Goal: Information Seeking & Learning: Check status

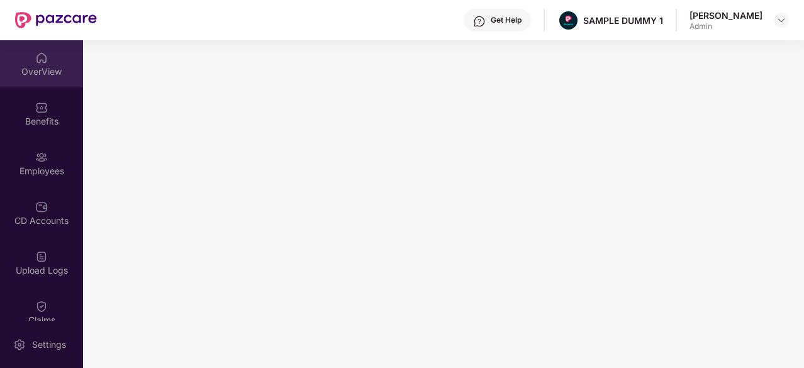
click at [31, 55] on div "OverView" at bounding box center [41, 63] width 83 height 47
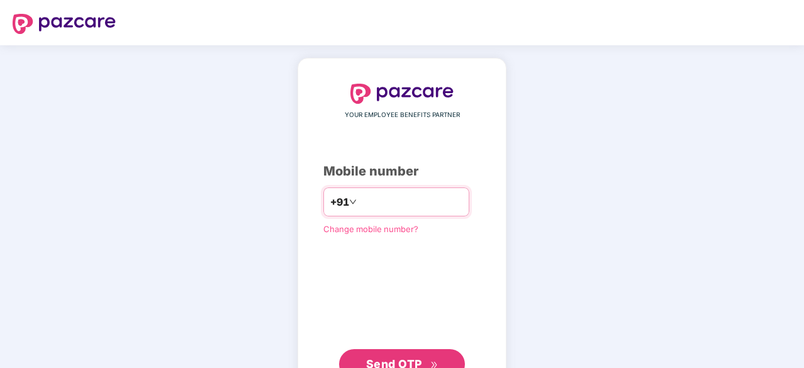
click at [359, 198] on input "number" at bounding box center [410, 202] width 103 height 20
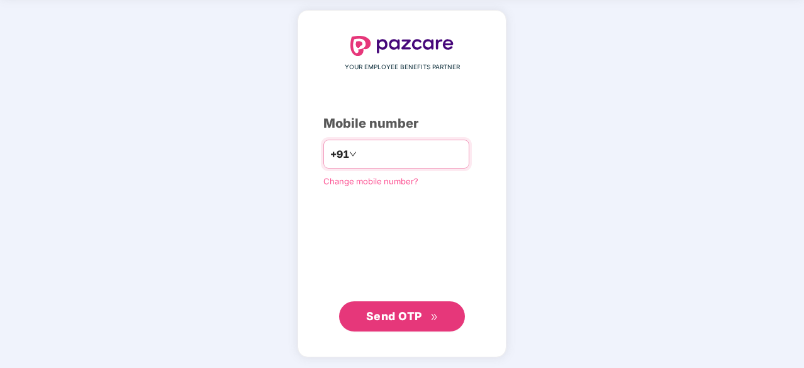
click at [384, 150] on input "*********" at bounding box center [410, 154] width 103 height 20
type input "**********"
click at [414, 310] on span "Send OTP" at bounding box center [394, 316] width 56 height 13
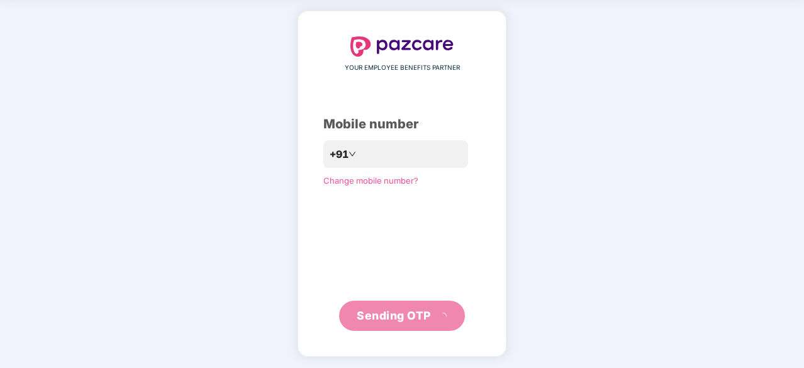
scroll to position [42, 0]
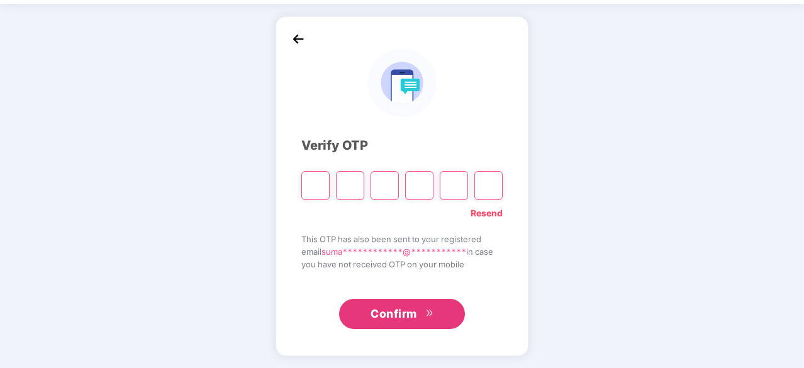
type input "*"
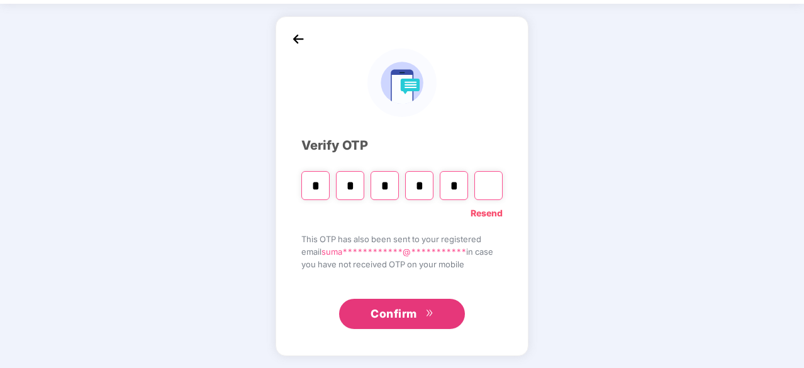
type input "*"
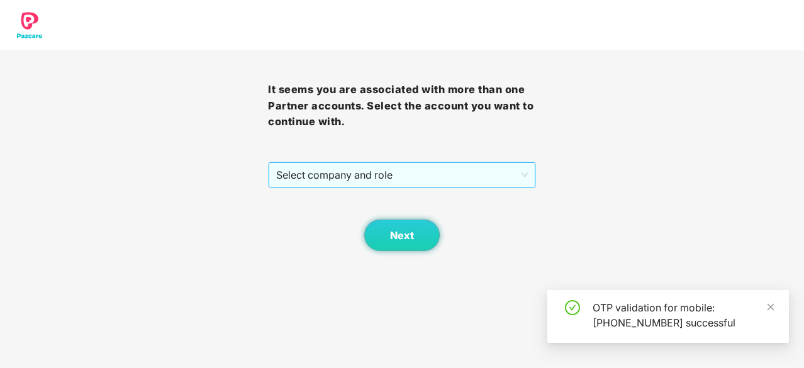
click at [414, 184] on span "Select company and role" at bounding box center [402, 175] width 252 height 24
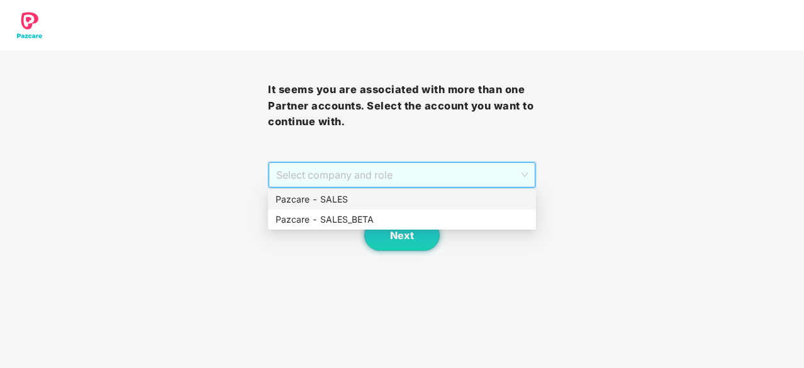
click at [366, 202] on div "Pazcare - SALES" at bounding box center [402, 200] width 253 height 14
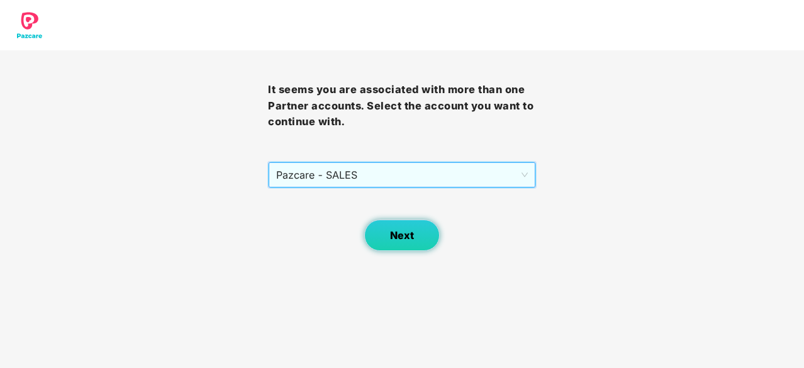
click at [400, 235] on span "Next" at bounding box center [402, 236] width 24 height 12
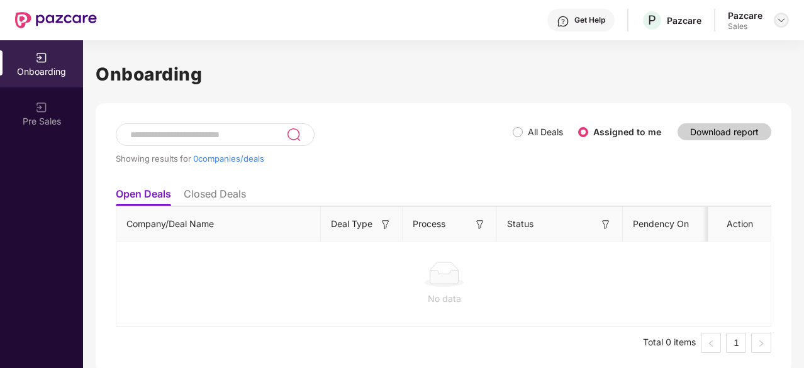
click at [784, 21] on img at bounding box center [782, 20] width 10 height 10
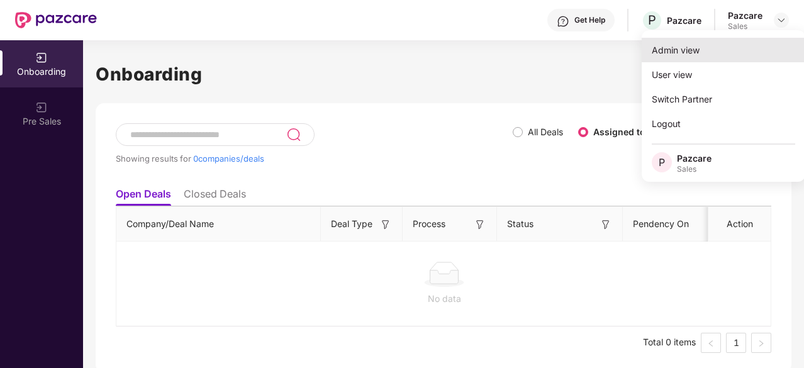
click at [697, 45] on div "Admin view" at bounding box center [724, 50] width 164 height 25
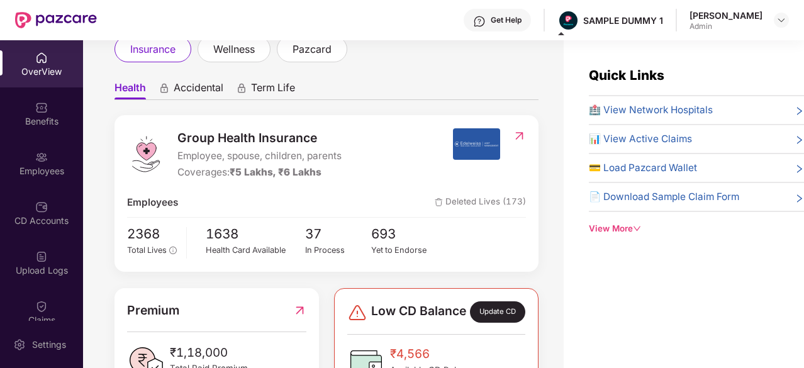
scroll to position [84, 0]
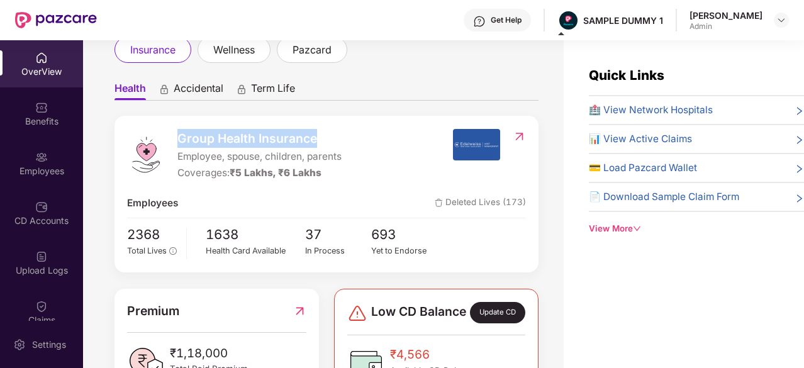
drag, startPoint x: 174, startPoint y: 142, endPoint x: 321, endPoint y: 144, distance: 146.7
click at [321, 144] on div "Group Health Insurance Employee, spouse, children, parents Coverages: ₹5 Lakhs,…" at bounding box center [289, 155] width 325 height 52
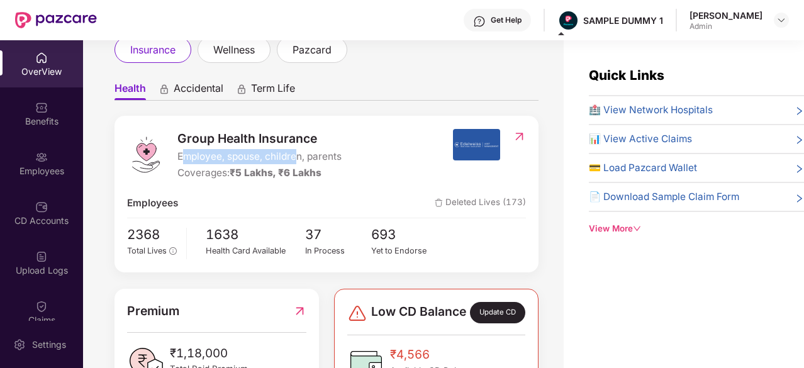
drag, startPoint x: 183, startPoint y: 161, endPoint x: 293, endPoint y: 164, distance: 110.8
click at [293, 164] on span "Employee, spouse, children, parents" at bounding box center [259, 156] width 164 height 15
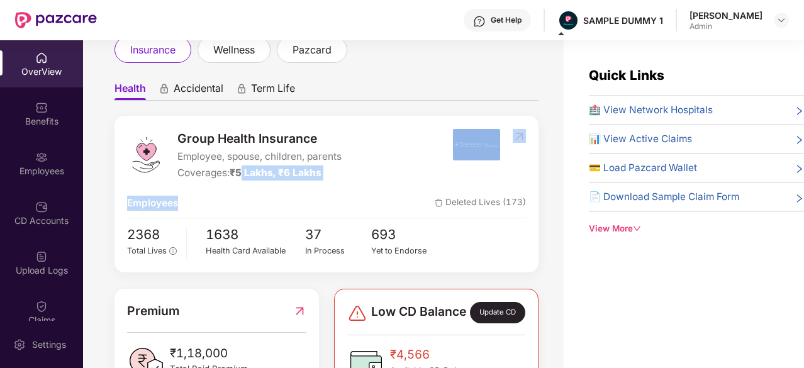
drag, startPoint x: 243, startPoint y: 177, endPoint x: 290, endPoint y: 182, distance: 46.8
click at [290, 182] on div "Group Health Insurance Employee, spouse, children, parents Coverages: ₹5 Lakhs,…" at bounding box center [327, 194] width 424 height 157
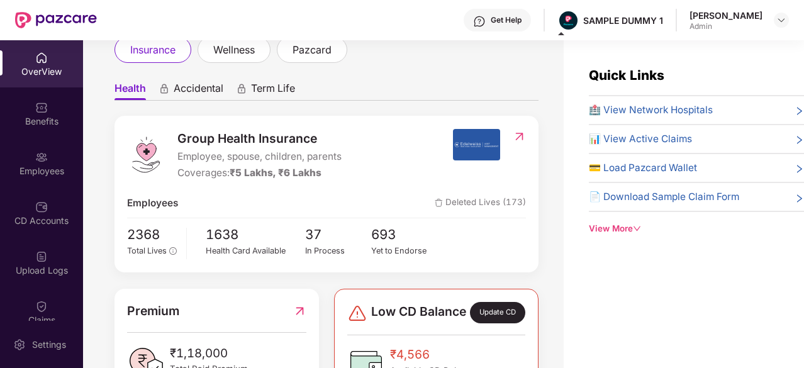
click at [480, 222] on div "Group Health Insurance Employee, spouse, children, parents Coverages: ₹5 Lakhs,…" at bounding box center [327, 194] width 424 height 157
click at [651, 110] on span "🏥 View Network Hospitals" at bounding box center [651, 110] width 124 height 15
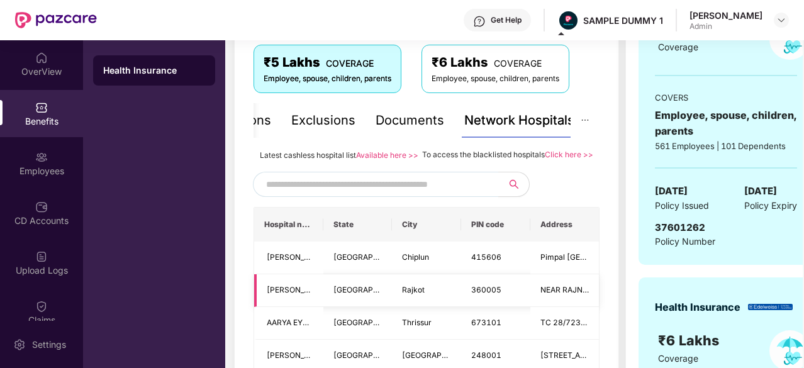
scroll to position [214, 0]
click at [404, 193] on input "text" at bounding box center [373, 185] width 215 height 19
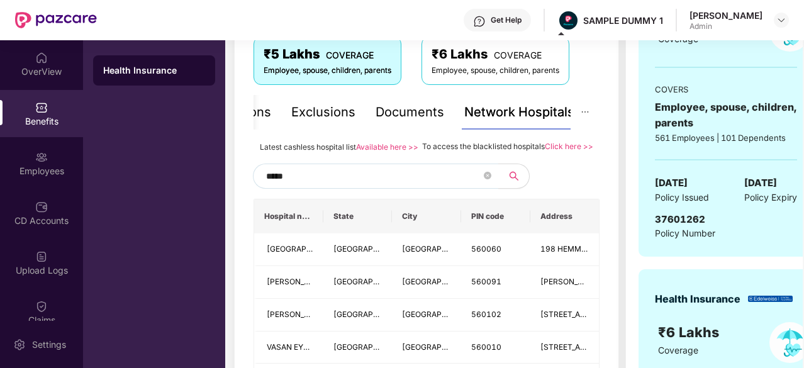
scroll to position [225, 0]
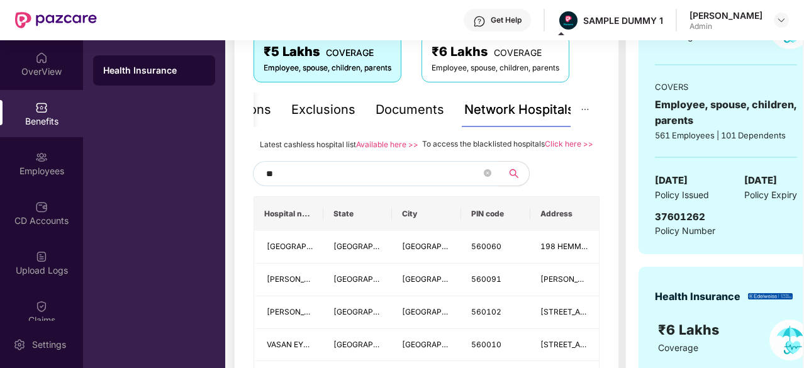
type input "*"
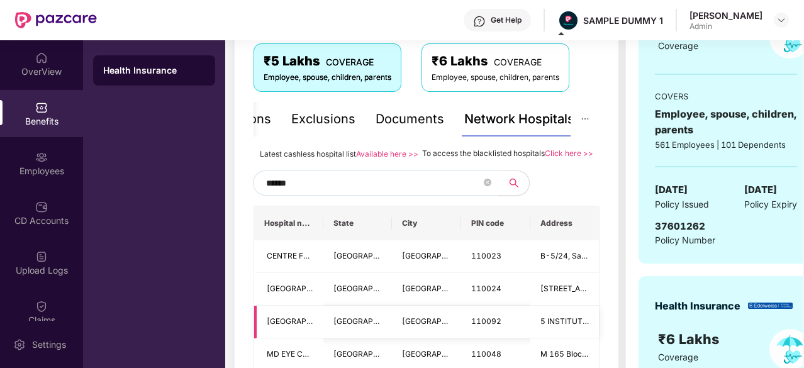
scroll to position [213, 0]
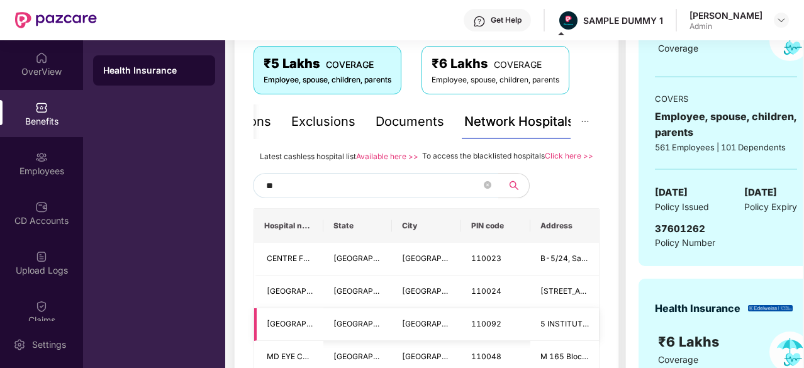
type input "*"
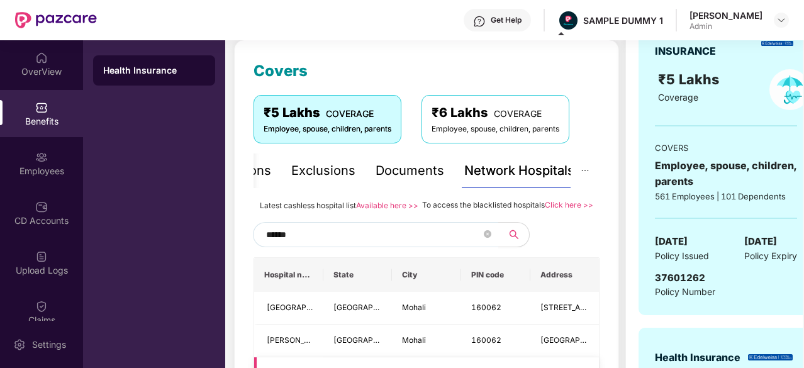
scroll to position [164, 0]
type input "******"
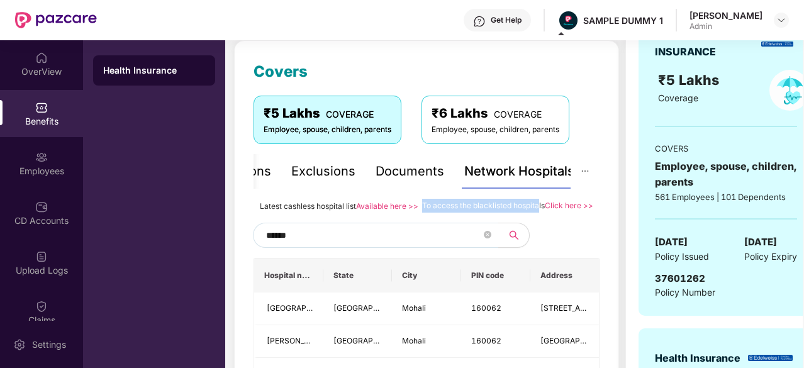
drag, startPoint x: 422, startPoint y: 205, endPoint x: 535, endPoint y: 206, distance: 113.3
click at [535, 206] on span "To access the blacklisted hospitals" at bounding box center [483, 205] width 123 height 9
click at [563, 213] on div "To access the blacklisted hospitals Click here >>" at bounding box center [507, 206] width 171 height 14
click at [414, 166] on div "Documents" at bounding box center [410, 172] width 69 height 20
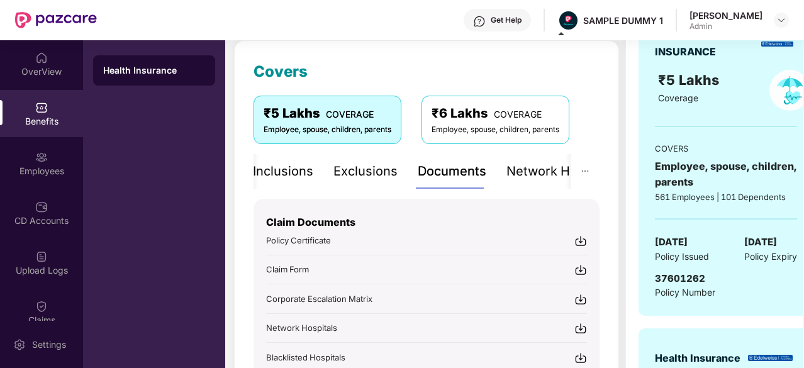
click at [287, 164] on div "Inclusions" at bounding box center [283, 172] width 60 height 20
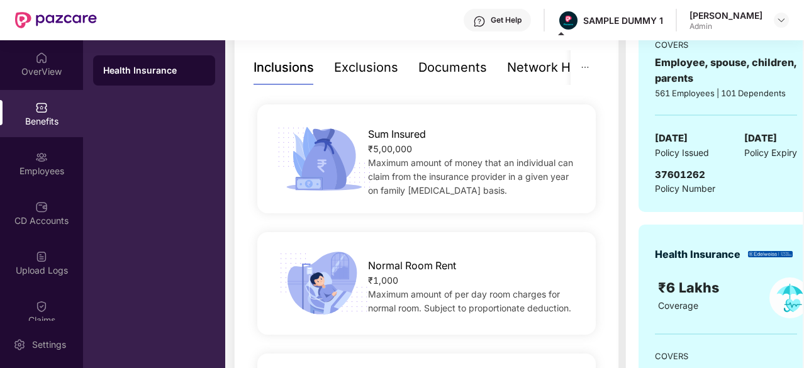
scroll to position [93, 0]
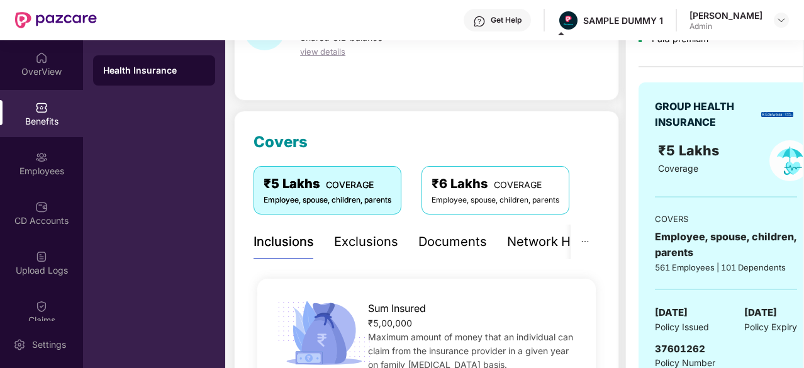
click at [370, 232] on div "Exclusions" at bounding box center [366, 242] width 64 height 20
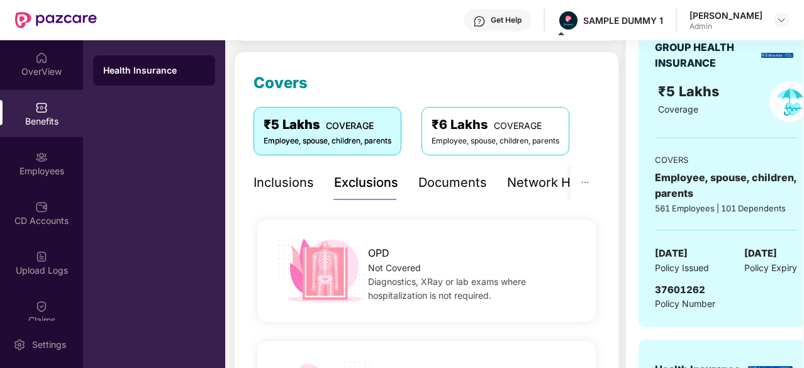
scroll to position [139, 0]
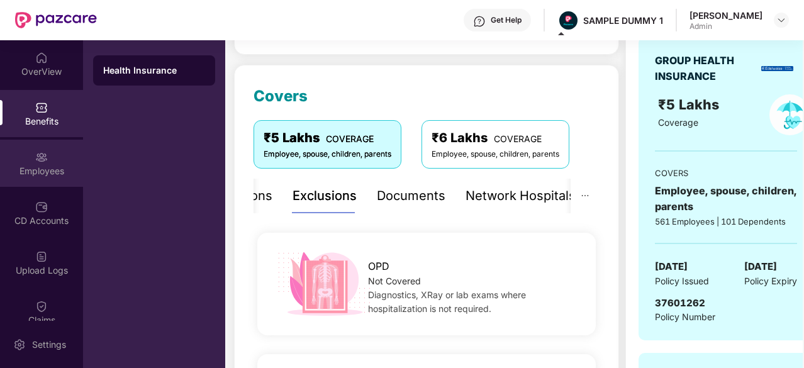
click at [40, 177] on div "Employees" at bounding box center [41, 163] width 83 height 47
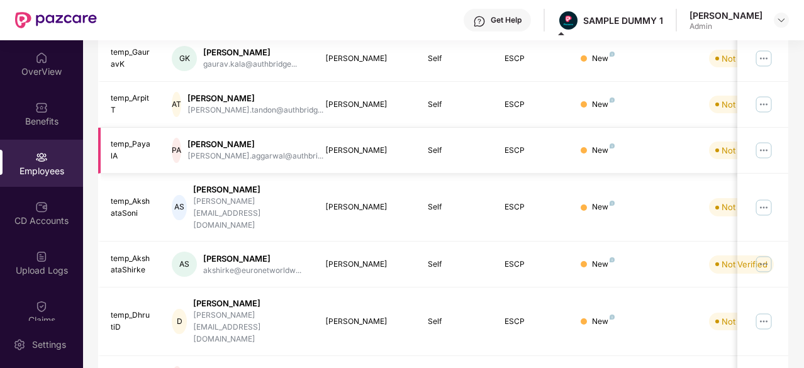
scroll to position [232, 0]
click at [778, 20] on img at bounding box center [782, 20] width 10 height 10
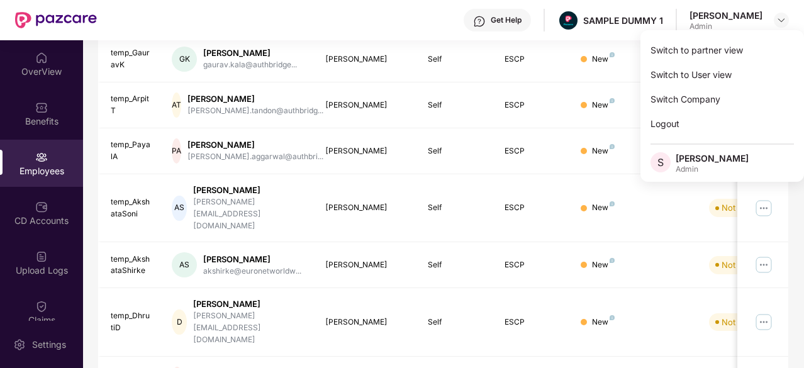
click at [408, 3] on div "Get Help SAMPLE DUMMY 1 Sumanraj Acharya Admin" at bounding box center [443, 20] width 692 height 40
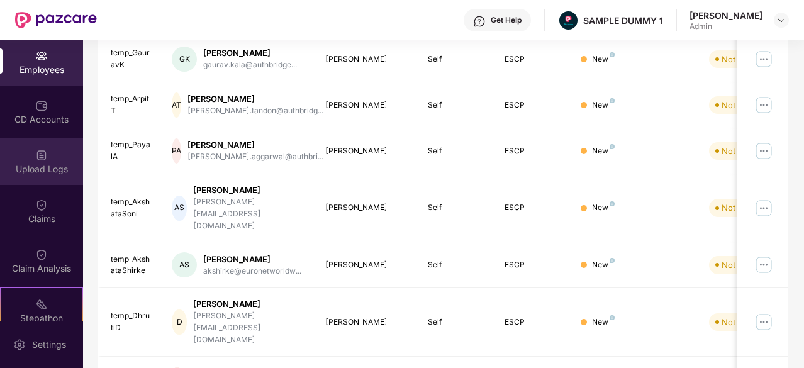
scroll to position [101, 0]
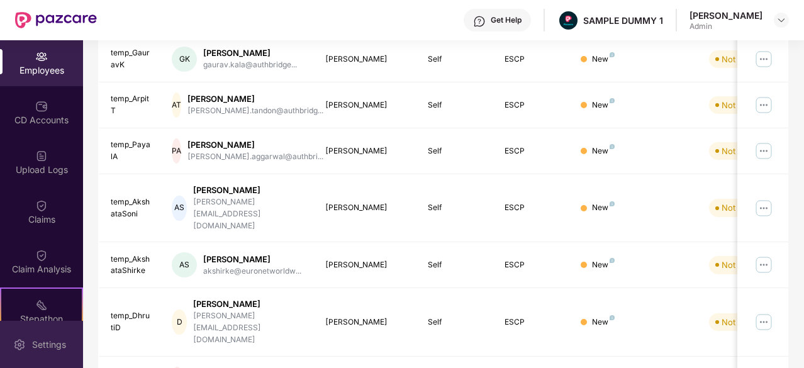
click at [51, 351] on div "Settings" at bounding box center [49, 345] width 42 height 13
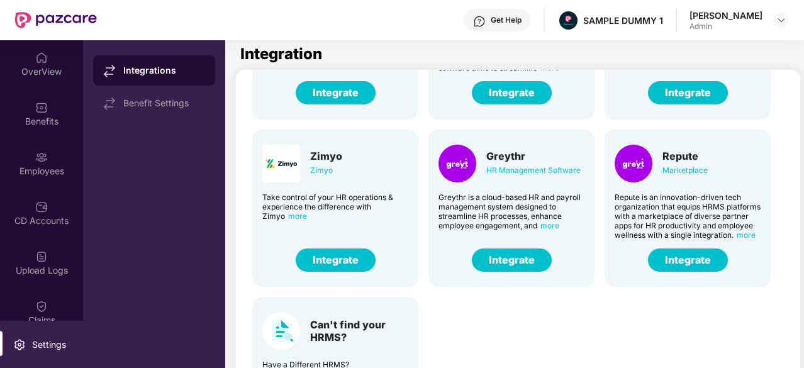
scroll to position [311, 0]
click at [344, 251] on button "Integrate" at bounding box center [336, 260] width 80 height 23
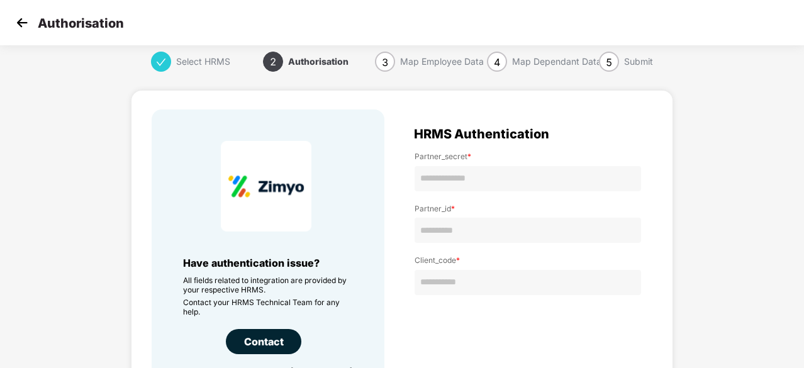
click at [25, 27] on img at bounding box center [22, 22] width 19 height 19
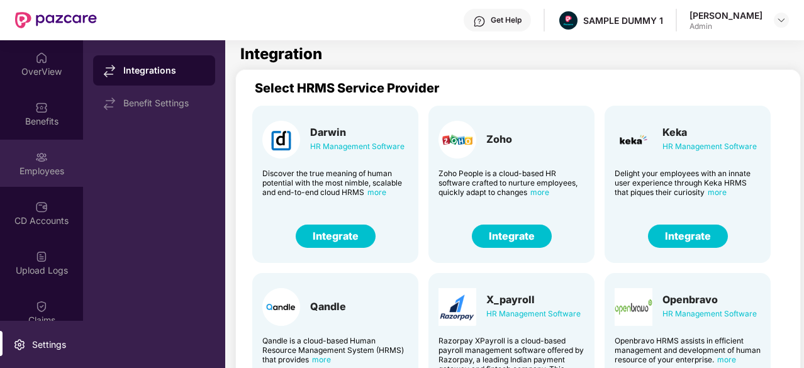
click at [42, 150] on div at bounding box center [41, 156] width 13 height 13
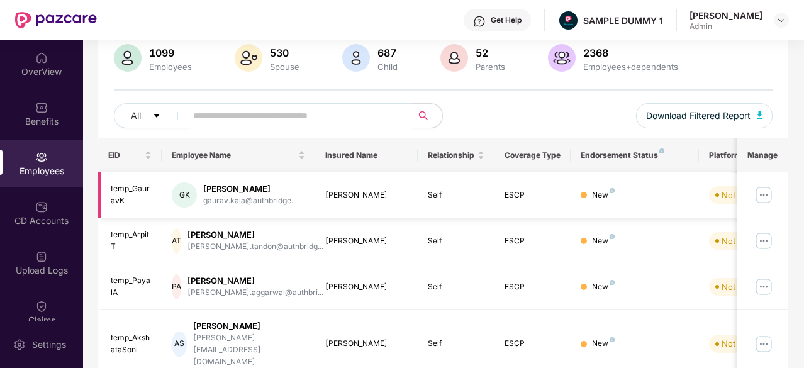
scroll to position [96, 0]
drag, startPoint x: 107, startPoint y: 161, endPoint x: 470, endPoint y: 181, distance: 363.1
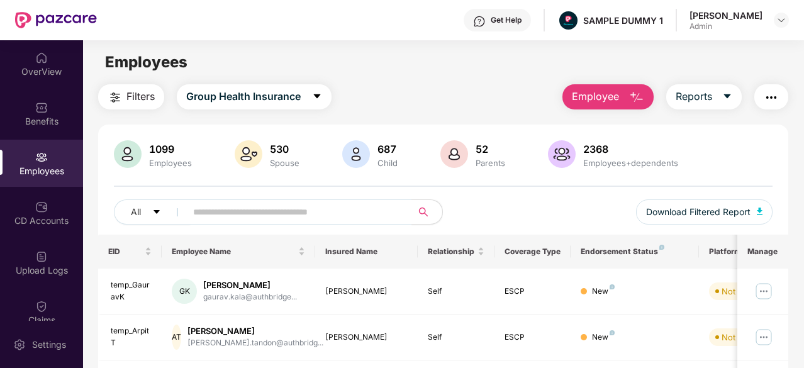
click at [626, 94] on button "Employee" at bounding box center [608, 96] width 91 height 25
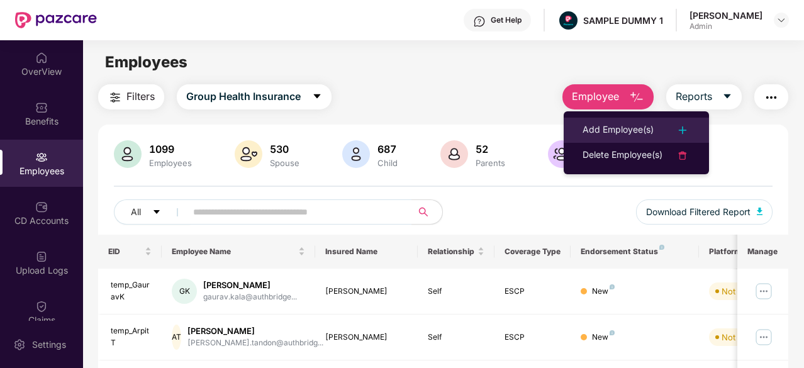
click at [626, 128] on div "Add Employee(s)" at bounding box center [618, 130] width 71 height 15
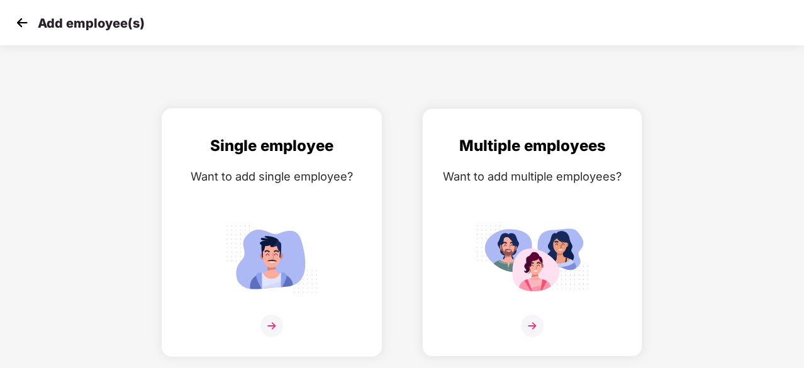
click at [300, 227] on img at bounding box center [271, 259] width 113 height 79
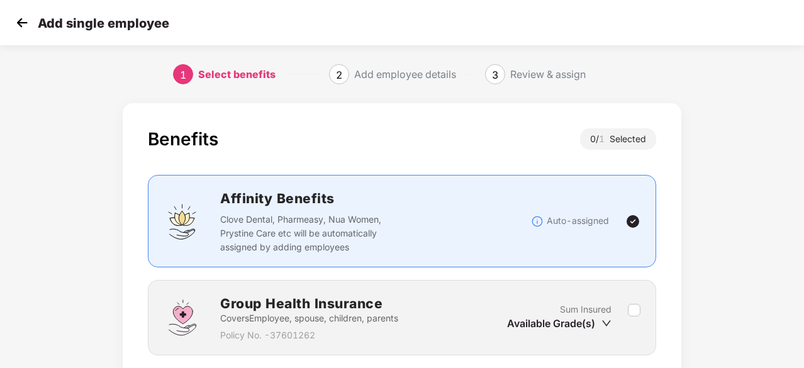
scroll to position [94, 0]
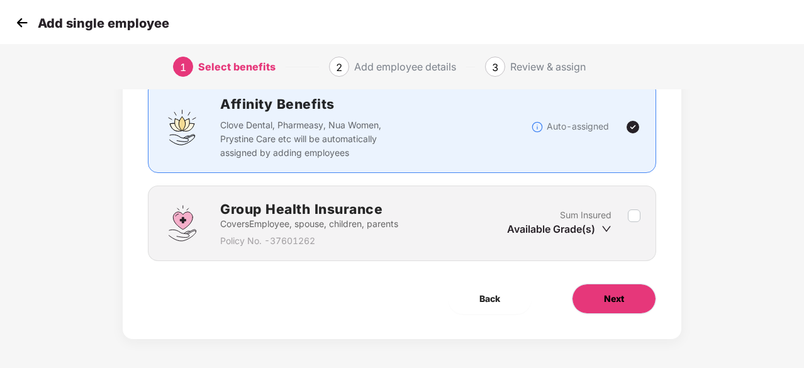
click at [619, 306] on button "Next" at bounding box center [614, 299] width 84 height 30
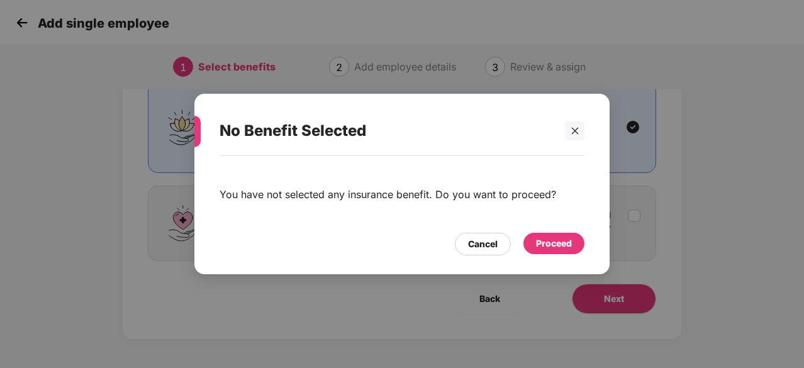
click at [544, 240] on div "Proceed" at bounding box center [554, 244] width 36 height 14
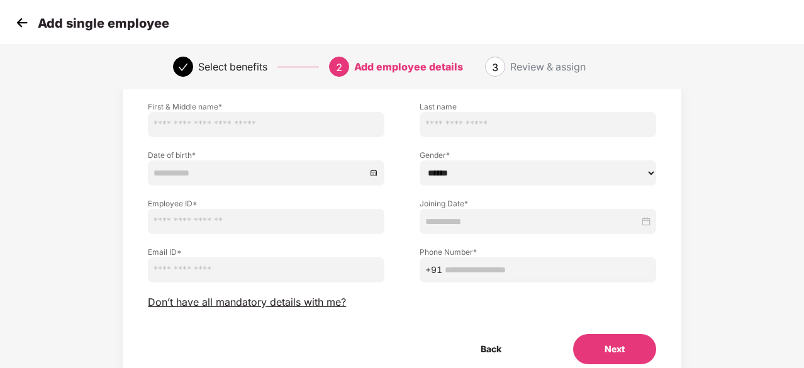
scroll to position [84, 0]
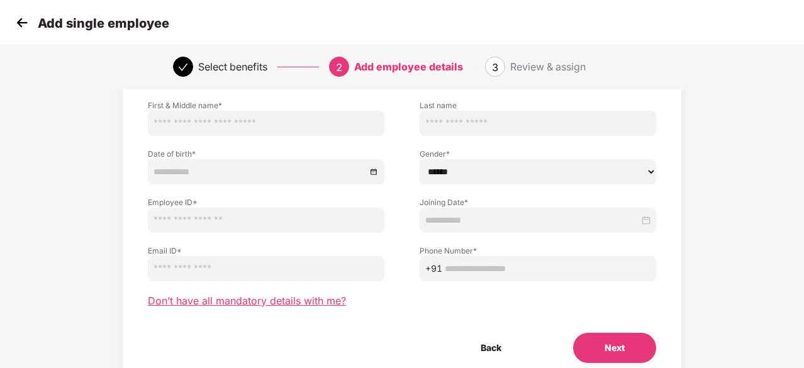
click at [297, 306] on span "Don’t have all mandatory details with me?" at bounding box center [247, 301] width 198 height 13
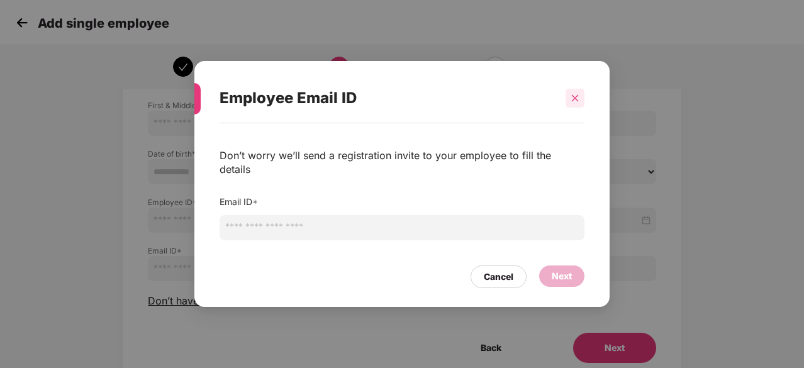
click at [575, 103] on icon "close" at bounding box center [575, 98] width 9 height 9
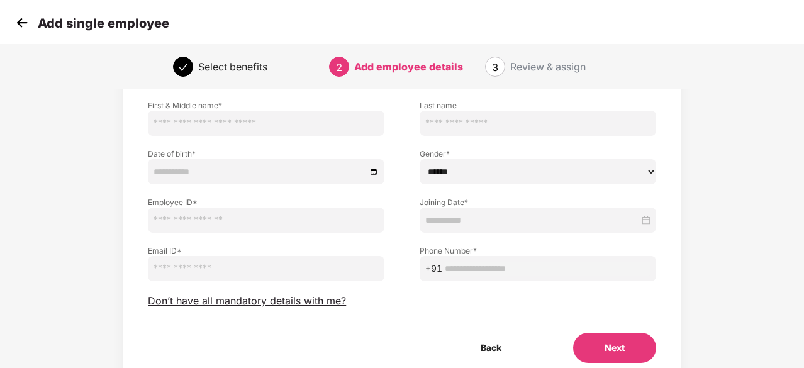
click at [25, 26] on img at bounding box center [22, 22] width 19 height 19
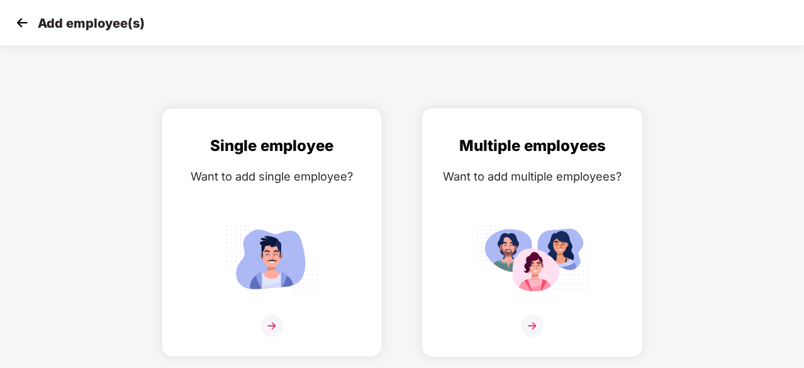
click at [527, 275] on img at bounding box center [532, 259] width 113 height 79
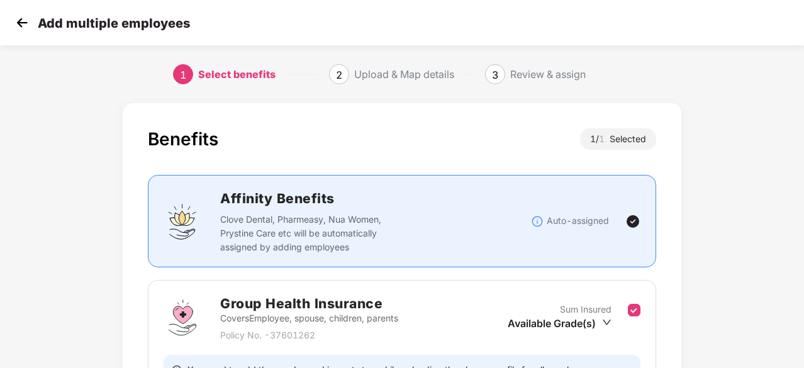
scroll to position [138, 0]
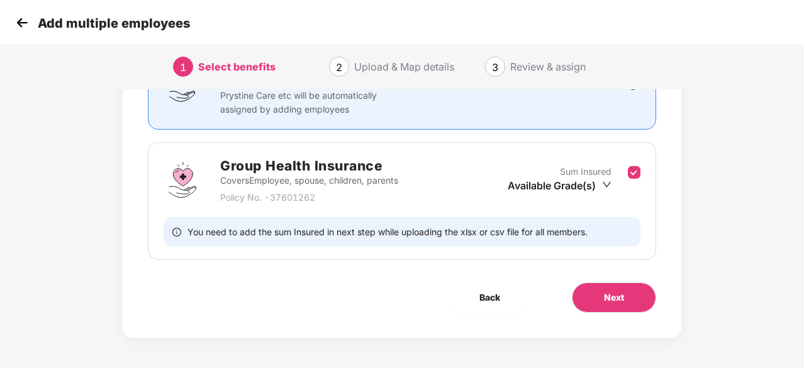
click at [571, 289] on div "Next" at bounding box center [614, 298] width 125 height 30
click at [597, 291] on button "Next" at bounding box center [614, 298] width 84 height 30
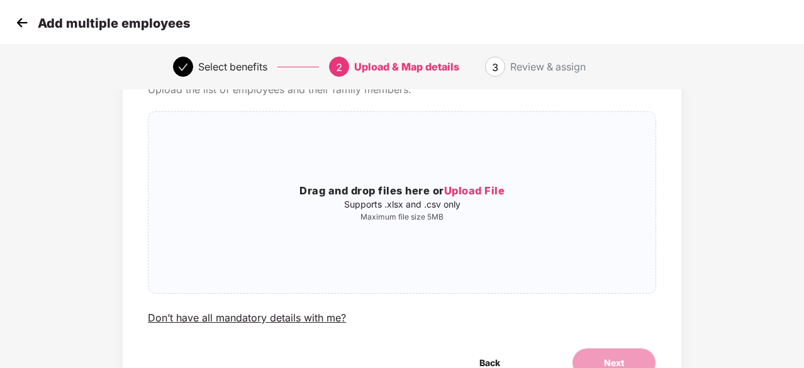
scroll to position [69, 1]
click at [24, 17] on img at bounding box center [22, 22] width 19 height 19
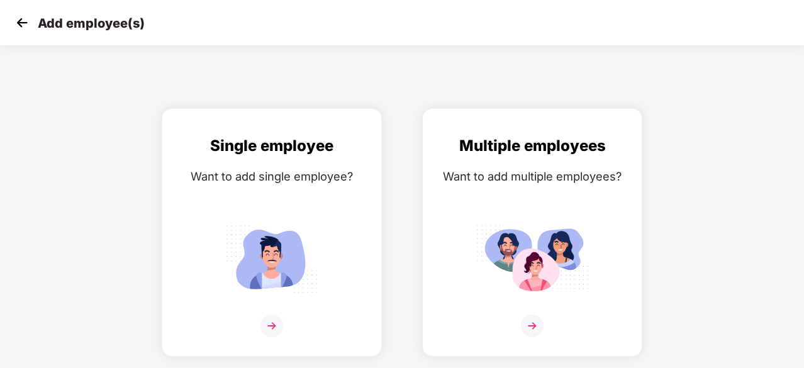
click at [21, 18] on img at bounding box center [22, 22] width 19 height 19
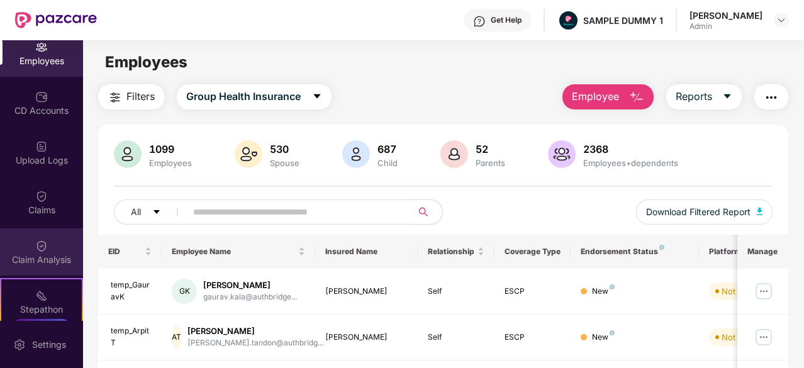
scroll to position [225, 0]
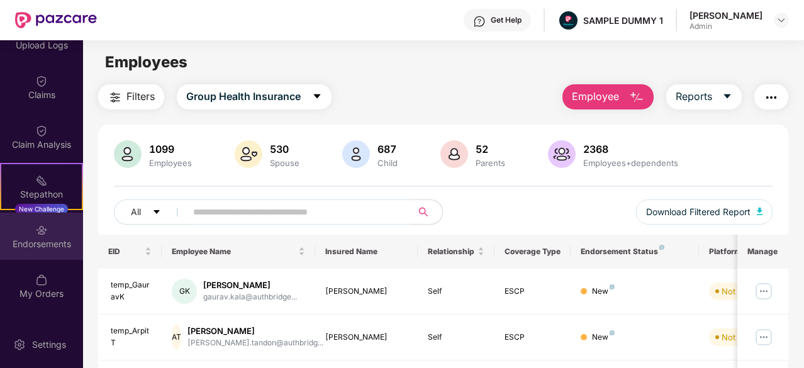
click at [40, 225] on img at bounding box center [41, 230] width 13 height 13
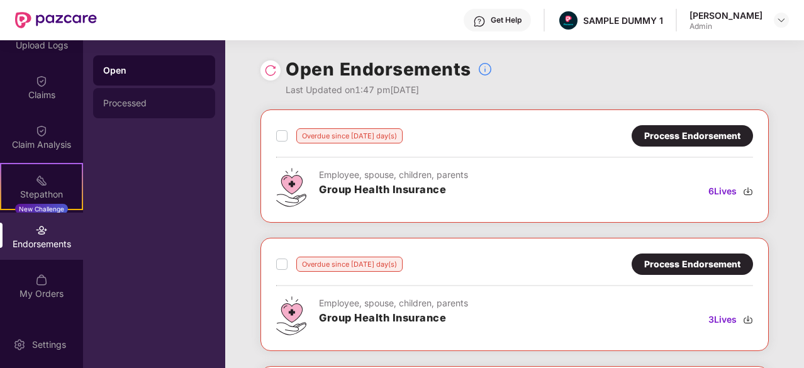
click at [174, 115] on div "Processed" at bounding box center [154, 103] width 122 height 30
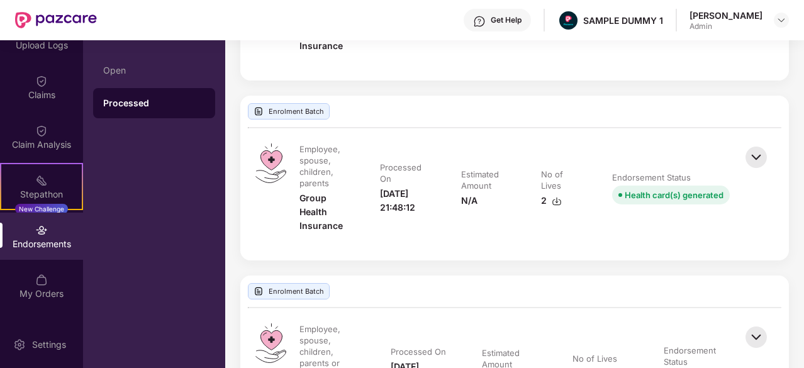
scroll to position [776, 0]
click at [760, 149] on img at bounding box center [757, 156] width 28 height 28
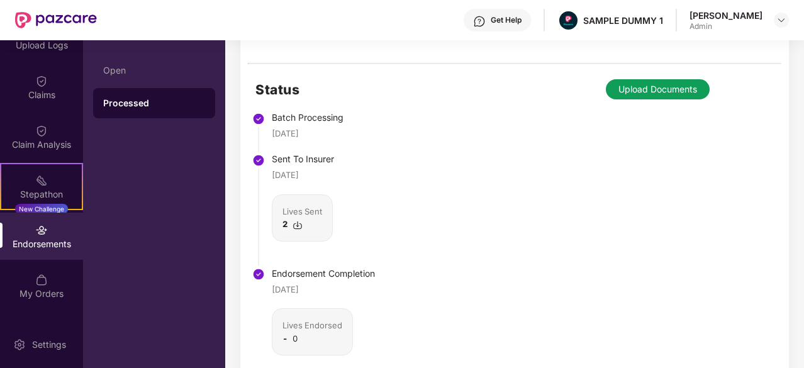
scroll to position [1074, 0]
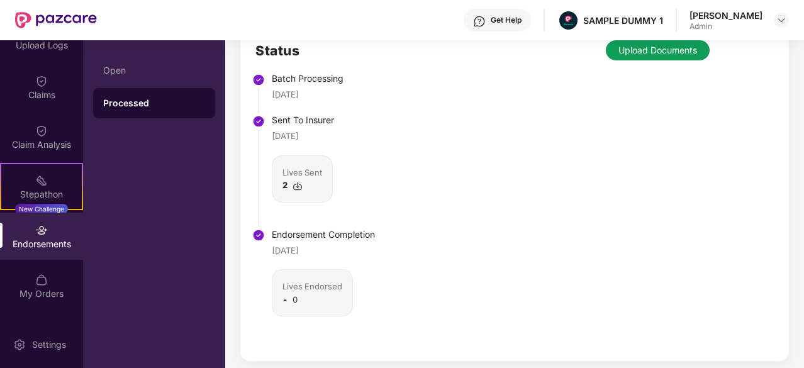
drag, startPoint x: 328, startPoint y: 244, endPoint x: 266, endPoint y: 243, distance: 61.7
click at [266, 243] on li "Endorsement Completion 25 June 2025 Lives Endorsed - 0" at bounding box center [316, 289] width 120 height 114
click at [424, 216] on div "Status Batch Processing 04 Jan 2024 Sent To Insurer 04 Jan 2024 Lives Sent 2 En…" at bounding box center [514, 193] width 549 height 336
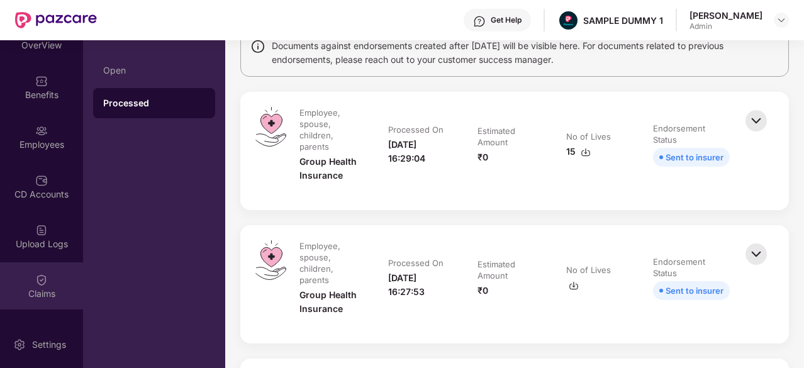
scroll to position [26, 0]
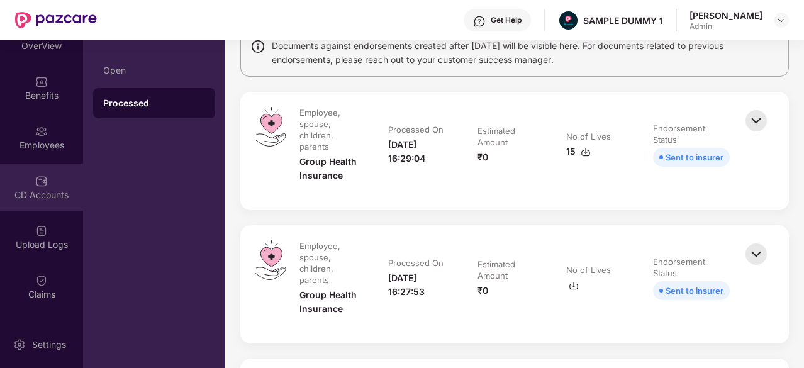
click at [43, 187] on img at bounding box center [41, 181] width 13 height 13
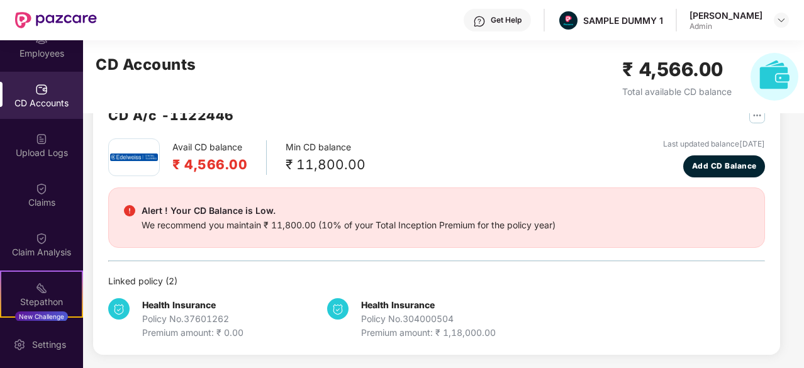
scroll to position [132, 0]
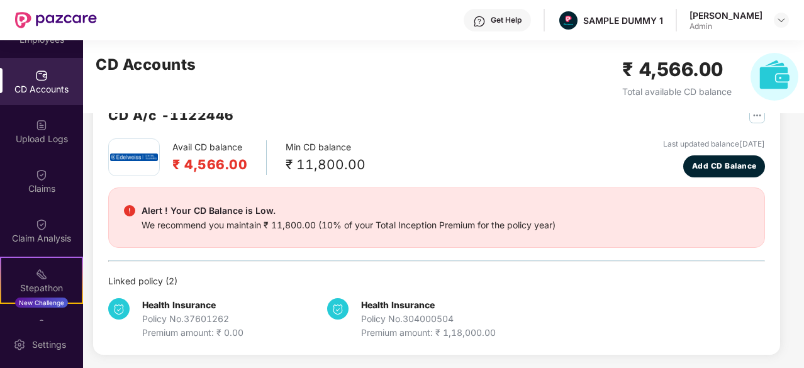
click at [40, 184] on div "Claims" at bounding box center [41, 189] width 83 height 13
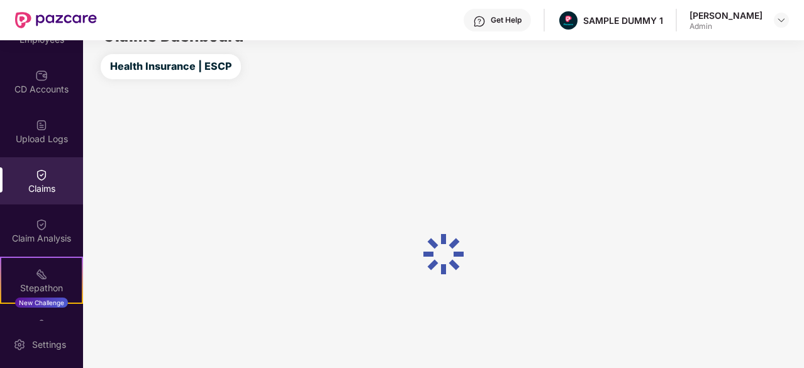
scroll to position [38, 0]
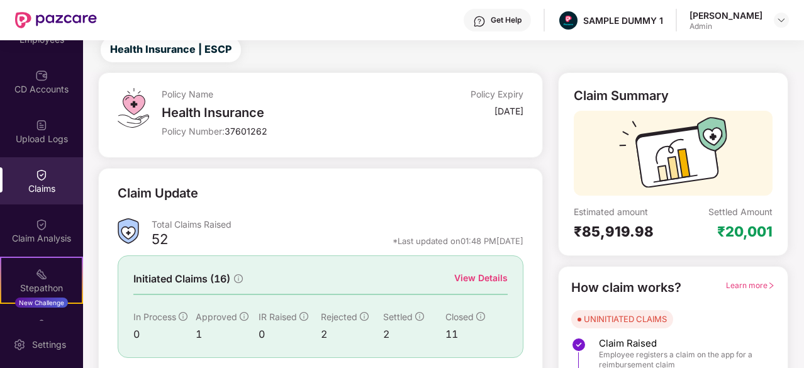
click at [476, 278] on div "View Details" at bounding box center [481, 278] width 54 height 14
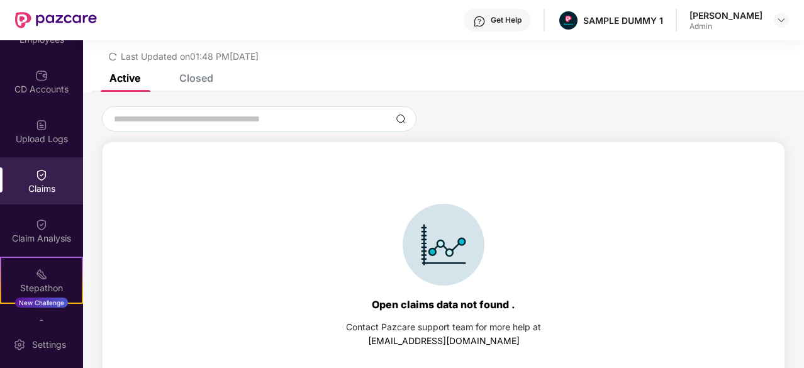
click at [205, 73] on div "List of Initiated Claims Last Updated on 01:48 PM, 28 Aug 2025" at bounding box center [443, 38] width 721 height 72
click at [203, 78] on div "Closed" at bounding box center [196, 78] width 34 height 13
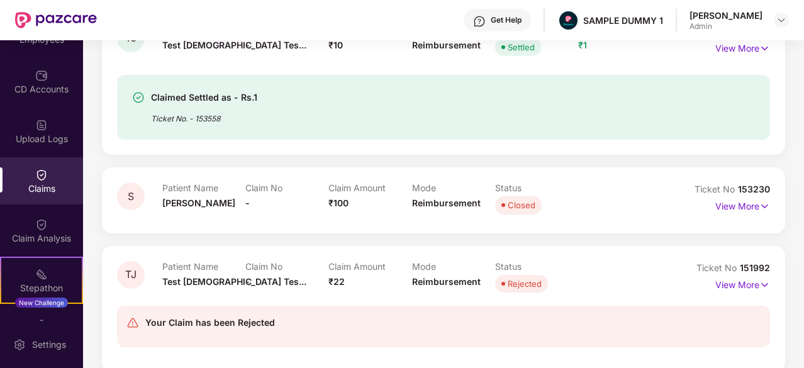
scroll to position [281, 0]
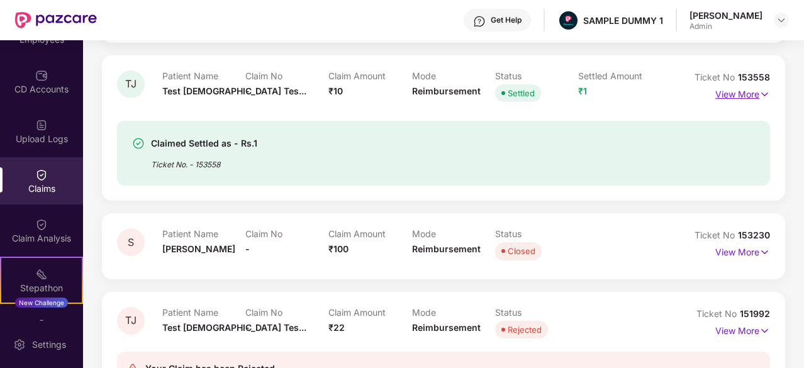
click at [745, 98] on p "View More" at bounding box center [743, 92] width 55 height 17
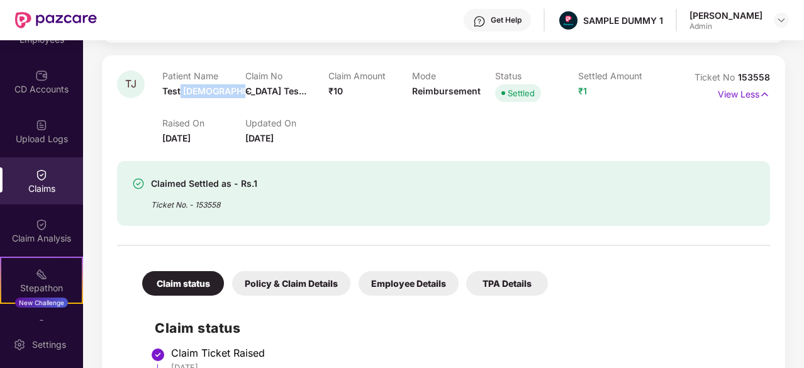
drag, startPoint x: 227, startPoint y: 94, endPoint x: 177, endPoint y: 91, distance: 49.2
click at [177, 91] on div "Patient Name Test Jain Tes..." at bounding box center [203, 87] width 83 height 35
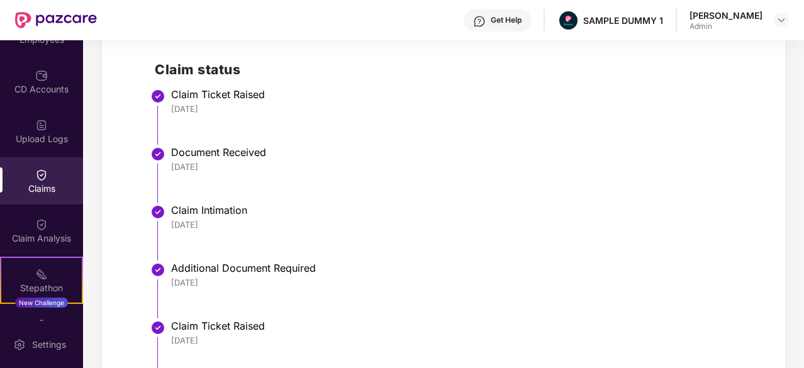
scroll to position [539, 0]
drag, startPoint x: 223, startPoint y: 115, endPoint x: 155, endPoint y: 113, distance: 68.0
click at [155, 113] on li "Claim Ticket Raised 26 Jun 2025" at bounding box center [456, 122] width 603 height 58
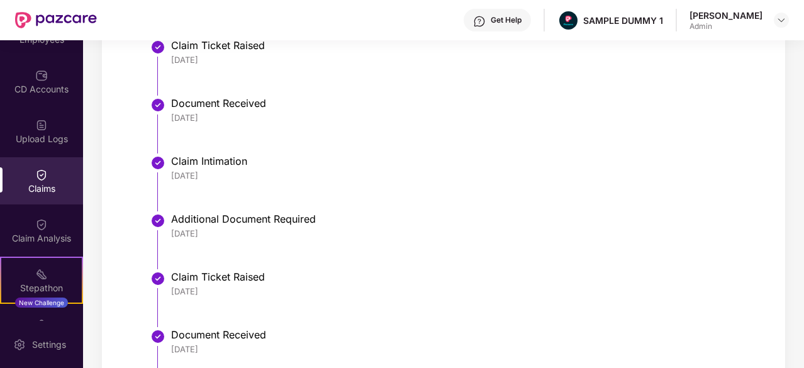
scroll to position [589, 0]
drag, startPoint x: 219, startPoint y: 120, endPoint x: 164, endPoint y: 119, distance: 54.8
click at [164, 119] on li "Document Received 26 Jun 2025" at bounding box center [456, 131] width 603 height 58
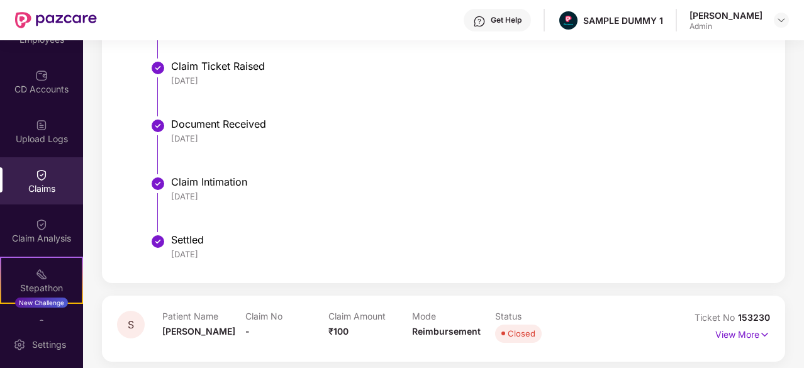
scroll to position [799, 0]
drag, startPoint x: 235, startPoint y: 196, endPoint x: 171, endPoint y: 196, distance: 64.2
click at [171, 196] on div "18 Jul 2025" at bounding box center [464, 197] width 587 height 11
drag, startPoint x: 220, startPoint y: 254, endPoint x: 162, endPoint y: 254, distance: 57.9
click at [162, 254] on li "Settled 23 Jul 2025" at bounding box center [456, 254] width 603 height 30
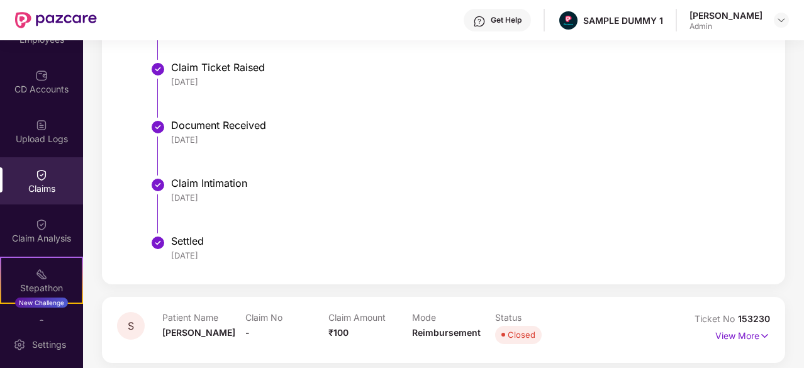
click at [293, 228] on li "Claim Intimation 18 Jul 2025" at bounding box center [456, 210] width 603 height 58
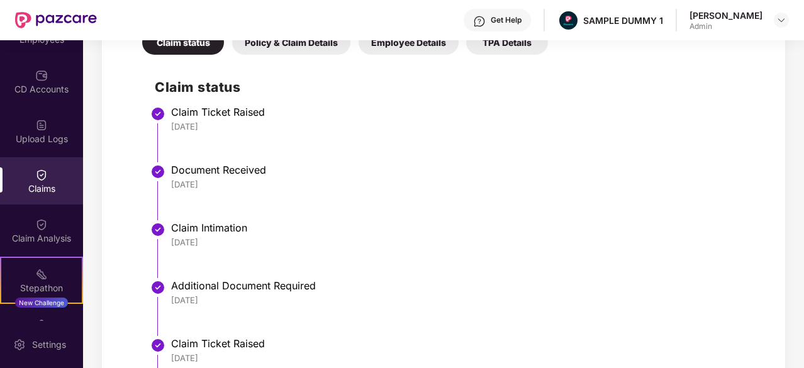
scroll to position [514, 0]
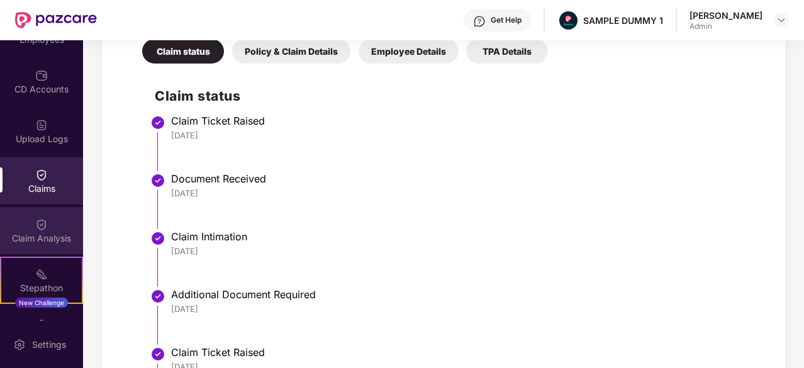
click at [47, 240] on div "Claim Analysis" at bounding box center [41, 238] width 83 height 13
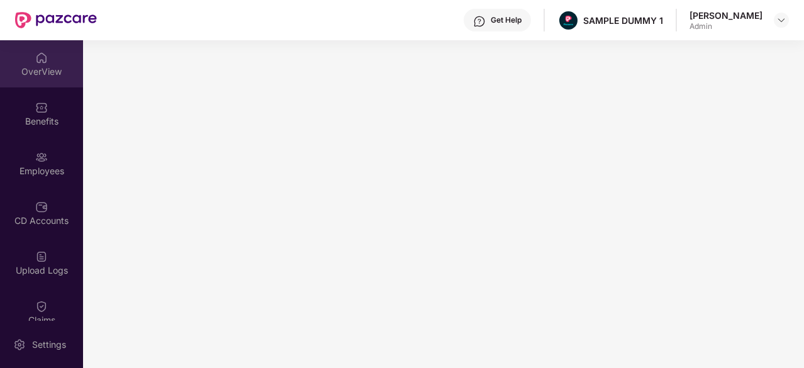
click at [36, 81] on div "OverView" at bounding box center [41, 63] width 83 height 47
